Goal: Task Accomplishment & Management: Manage account settings

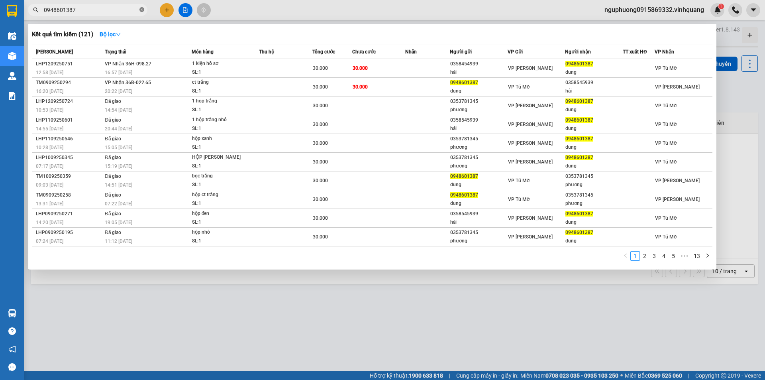
click at [143, 9] on icon "close-circle" at bounding box center [141, 9] width 5 height 5
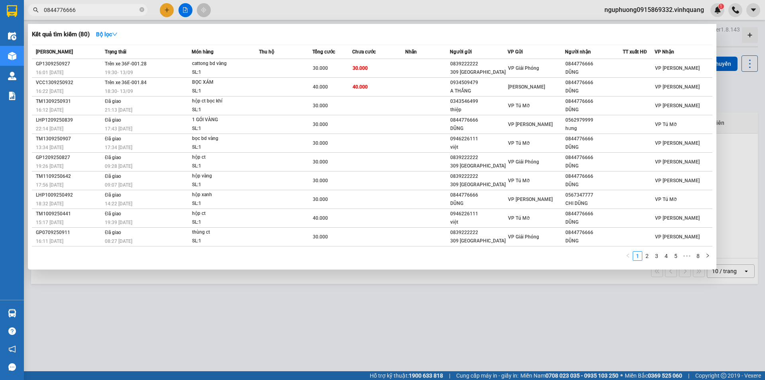
type input "0844776666"
click at [141, 5] on span "0844776666" at bounding box center [87, 10] width 119 height 12
click at [141, 9] on icon "close-circle" at bounding box center [141, 9] width 5 height 5
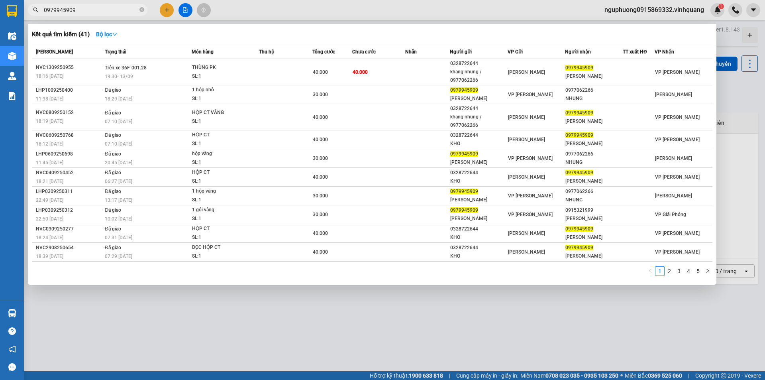
type input "0979945909"
click at [644, 11] on div at bounding box center [382, 190] width 765 height 380
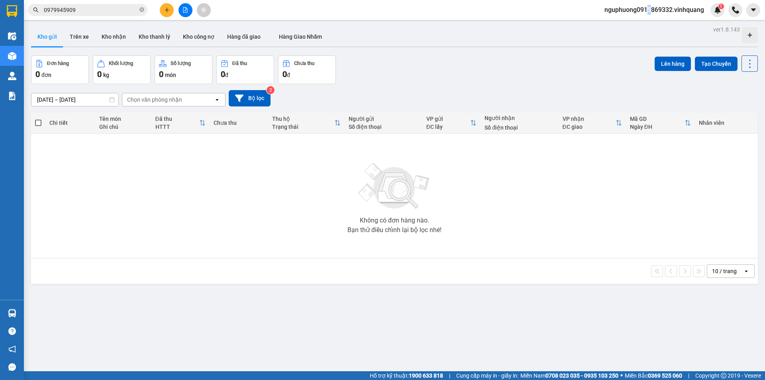
click at [649, 12] on span "nguphuong0915869332.vinhquang" at bounding box center [654, 10] width 112 height 10
click at [625, 24] on span "Đăng xuất" at bounding box center [657, 24] width 97 height 9
